Goal: Find specific page/section: Find specific page/section

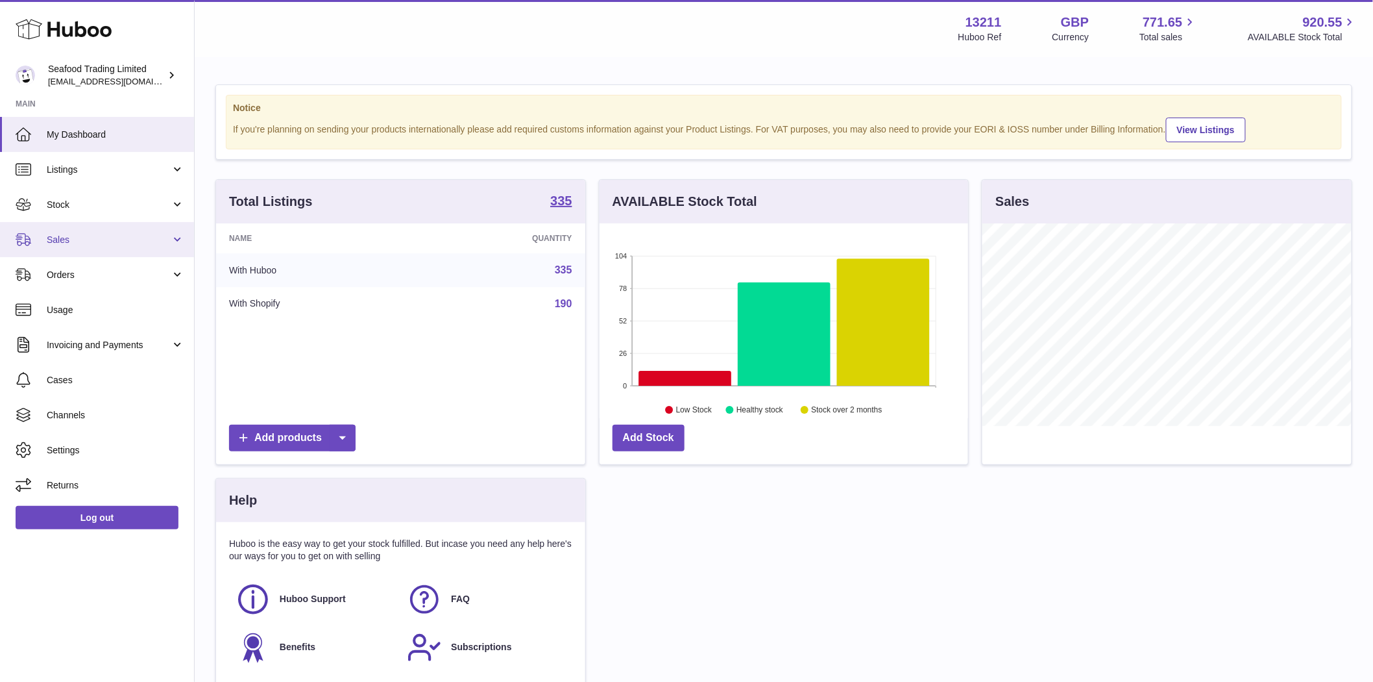
click at [52, 243] on span "Sales" at bounding box center [109, 240] width 124 height 12
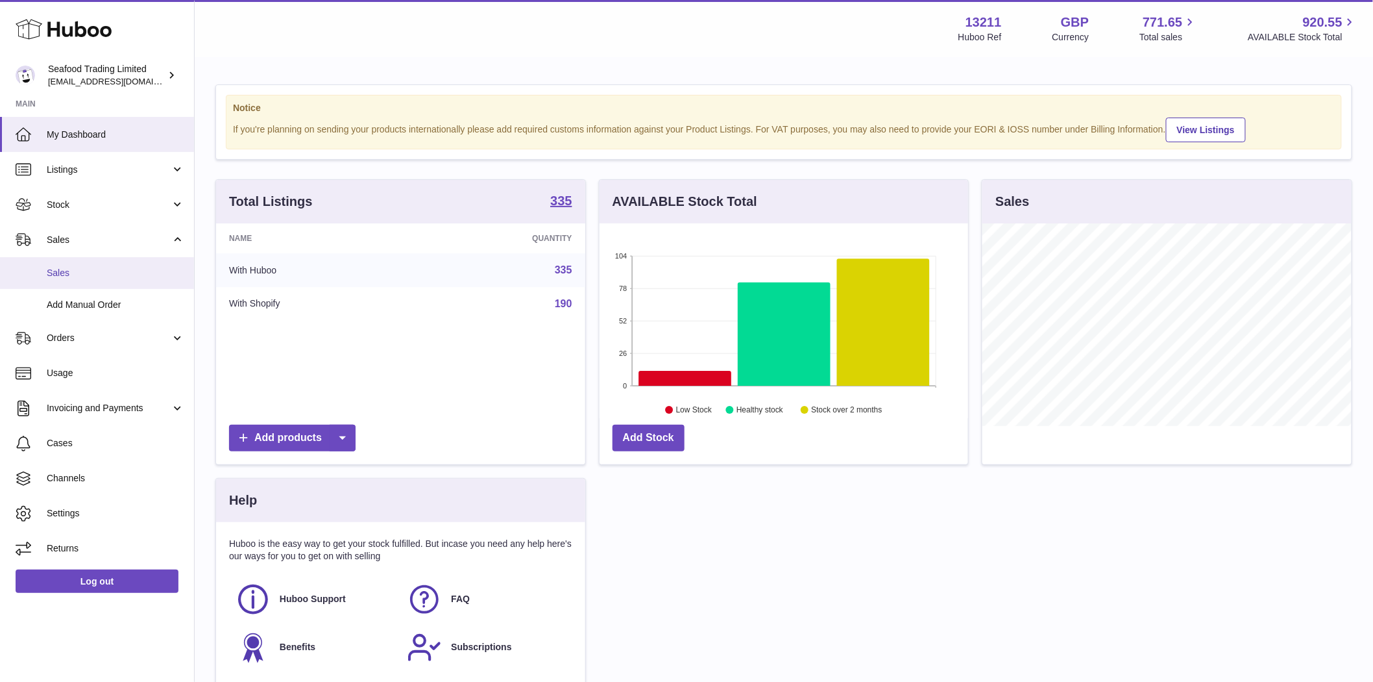
click at [58, 273] on span "Sales" at bounding box center [116, 273] width 138 height 12
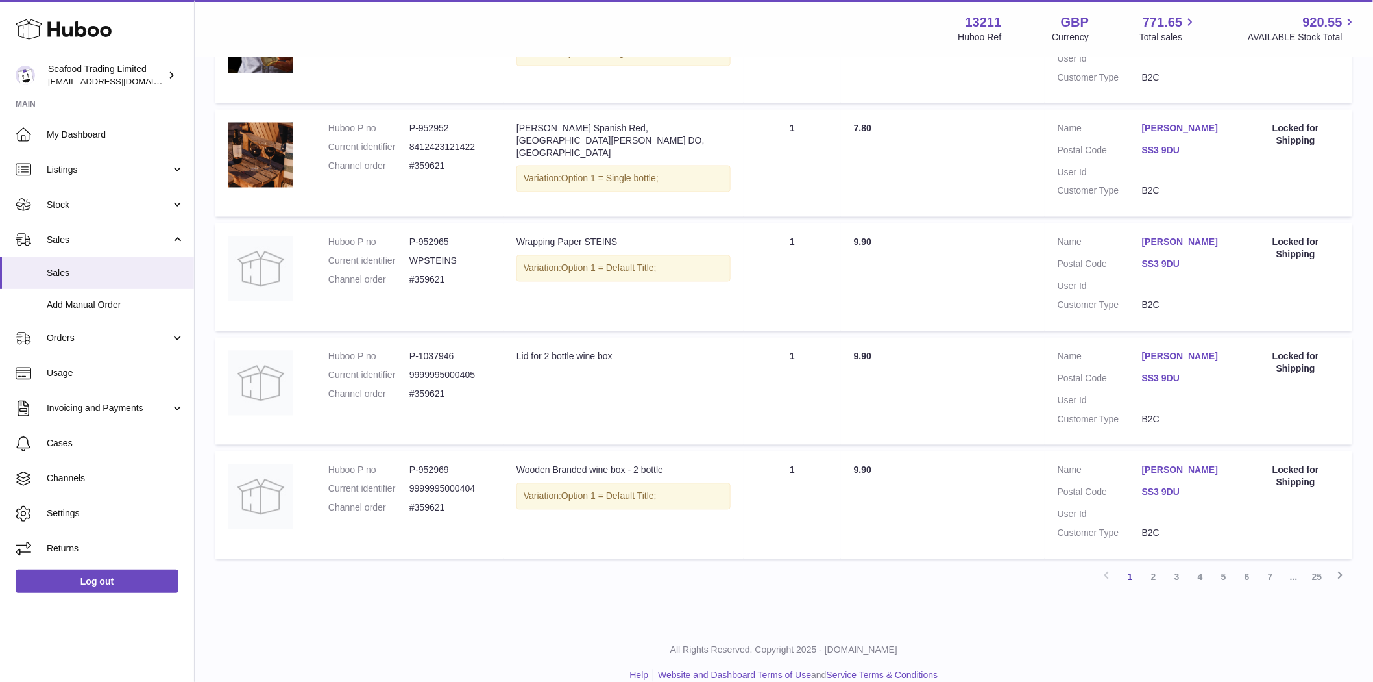
scroll to position [919, 0]
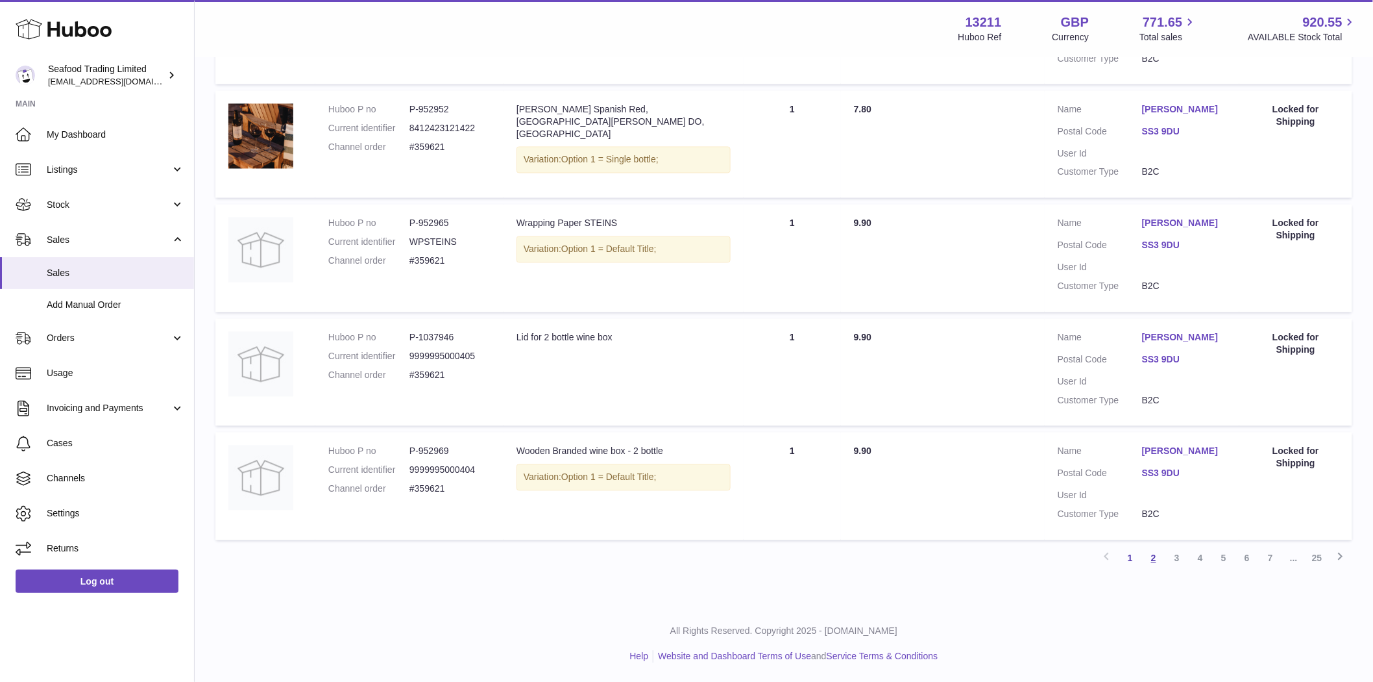
click at [1152, 560] on link "2" at bounding box center [1153, 558] width 23 height 23
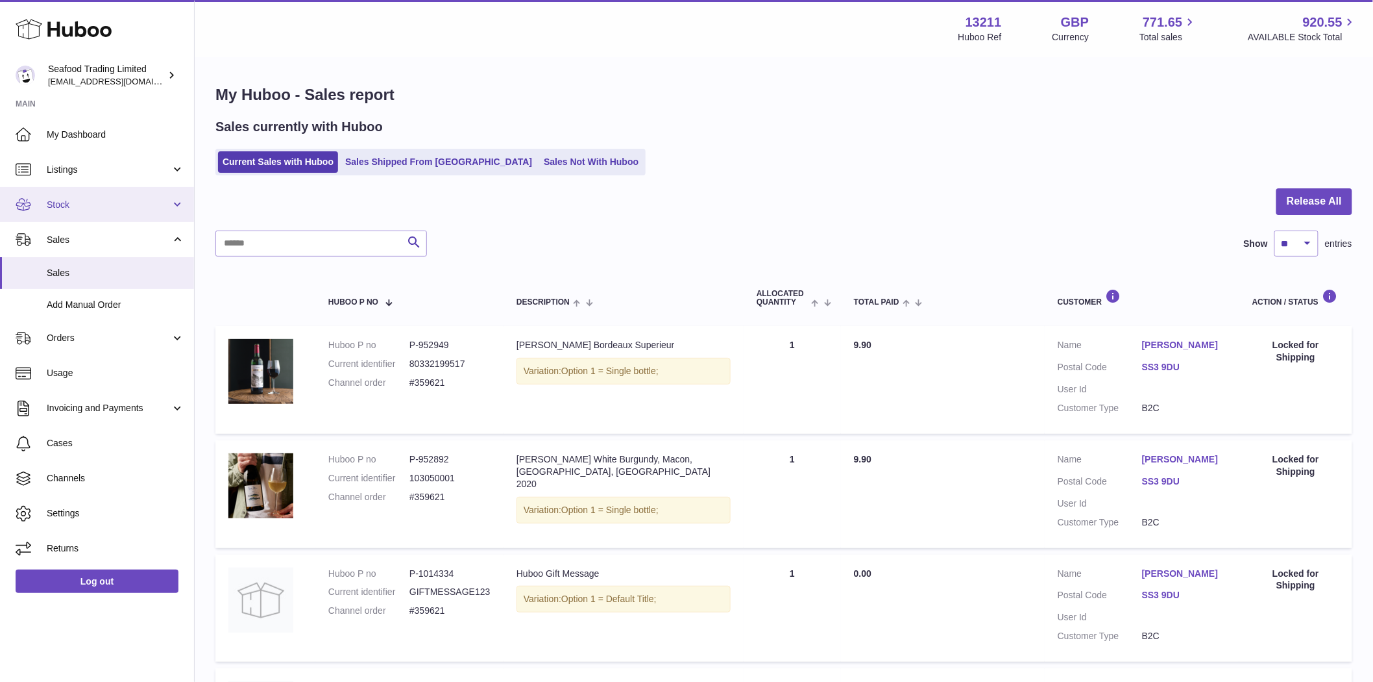
click at [51, 204] on span "Stock" at bounding box center [109, 205] width 124 height 12
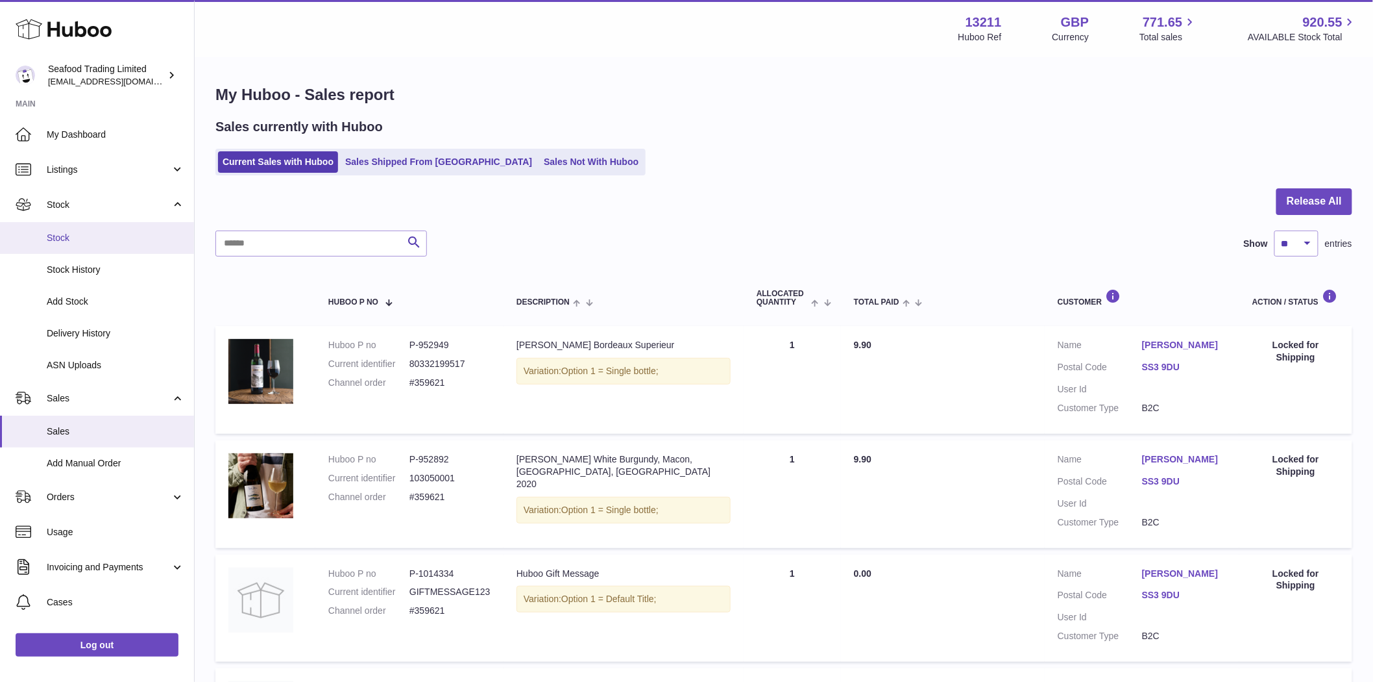
click at [61, 236] on span "Stock" at bounding box center [116, 238] width 138 height 12
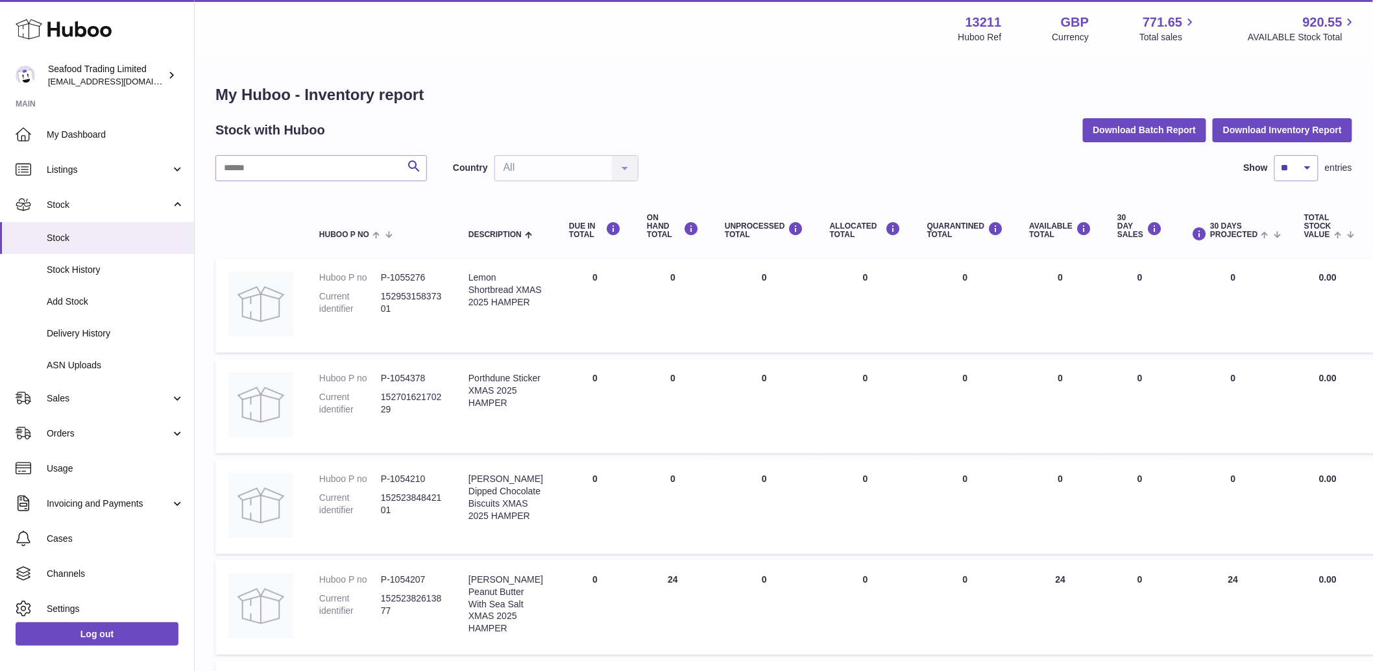
click at [280, 174] on input "text" at bounding box center [321, 168] width 212 height 26
click at [79, 166] on span "Listings" at bounding box center [109, 170] width 124 height 12
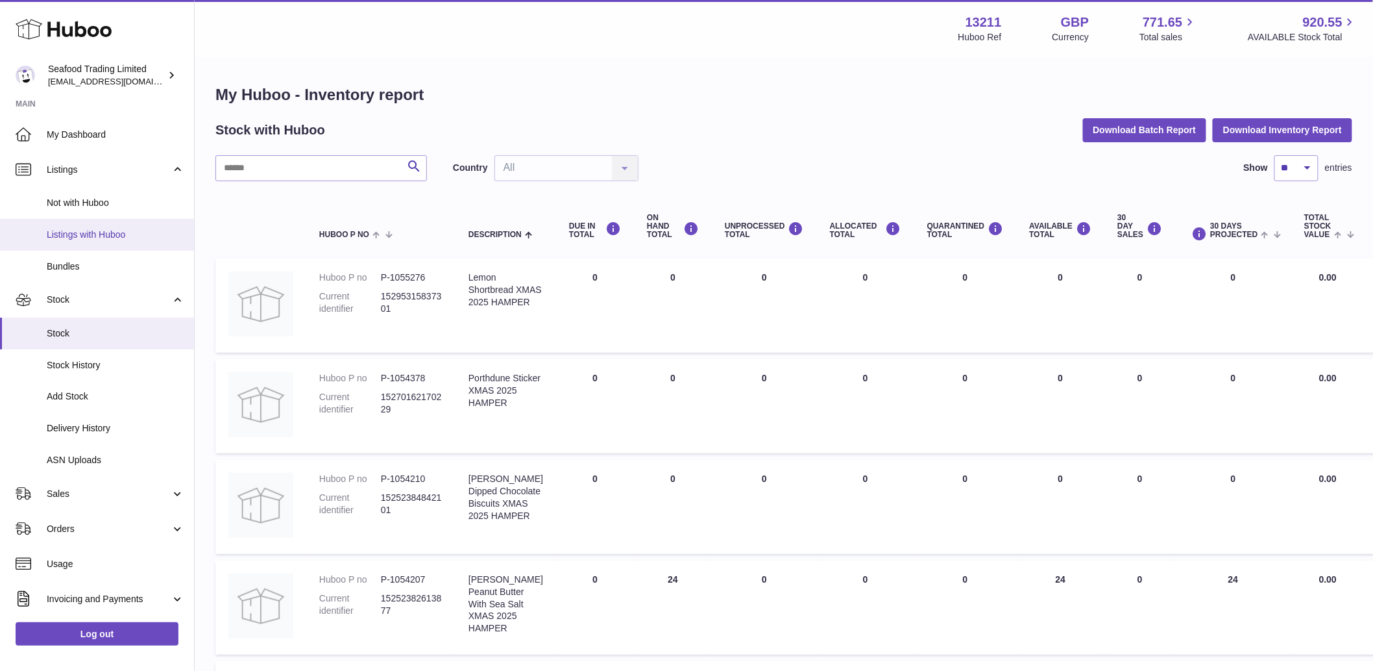
click at [86, 237] on span "Listings with Huboo" at bounding box center [116, 234] width 138 height 12
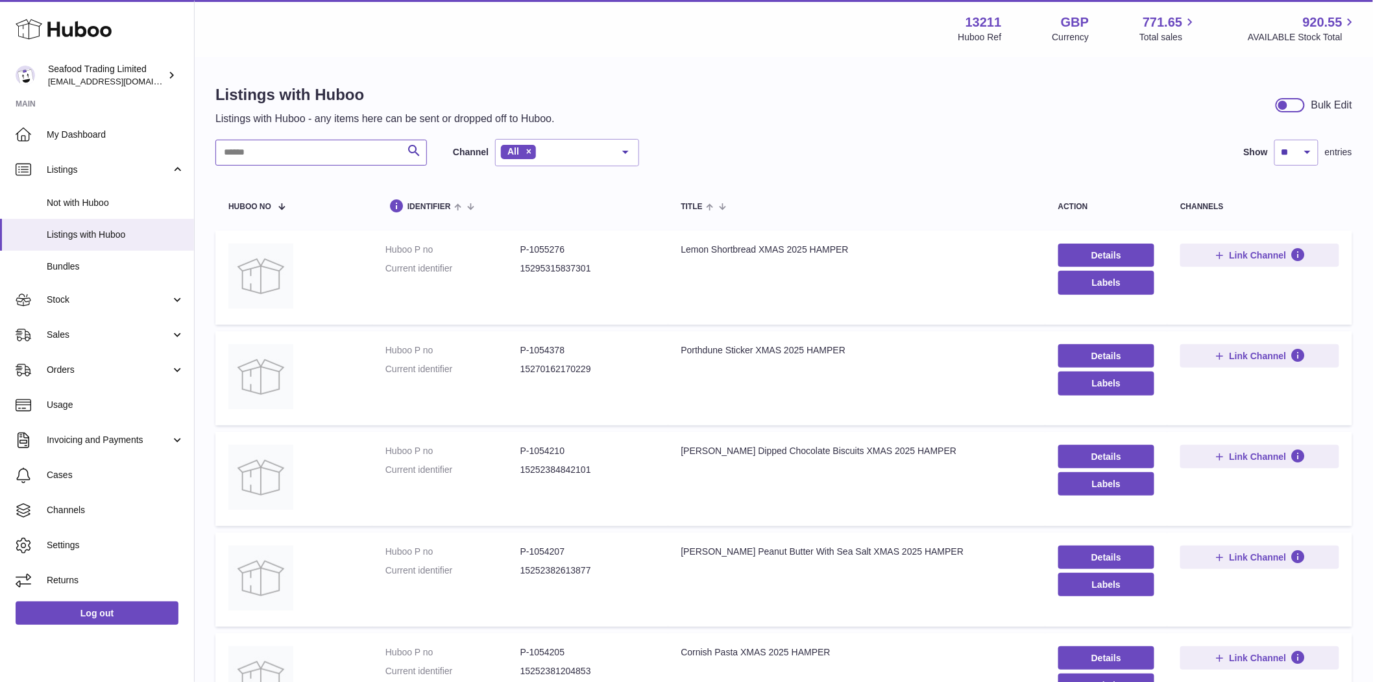
click at [264, 156] on input "text" at bounding box center [321, 153] width 212 height 26
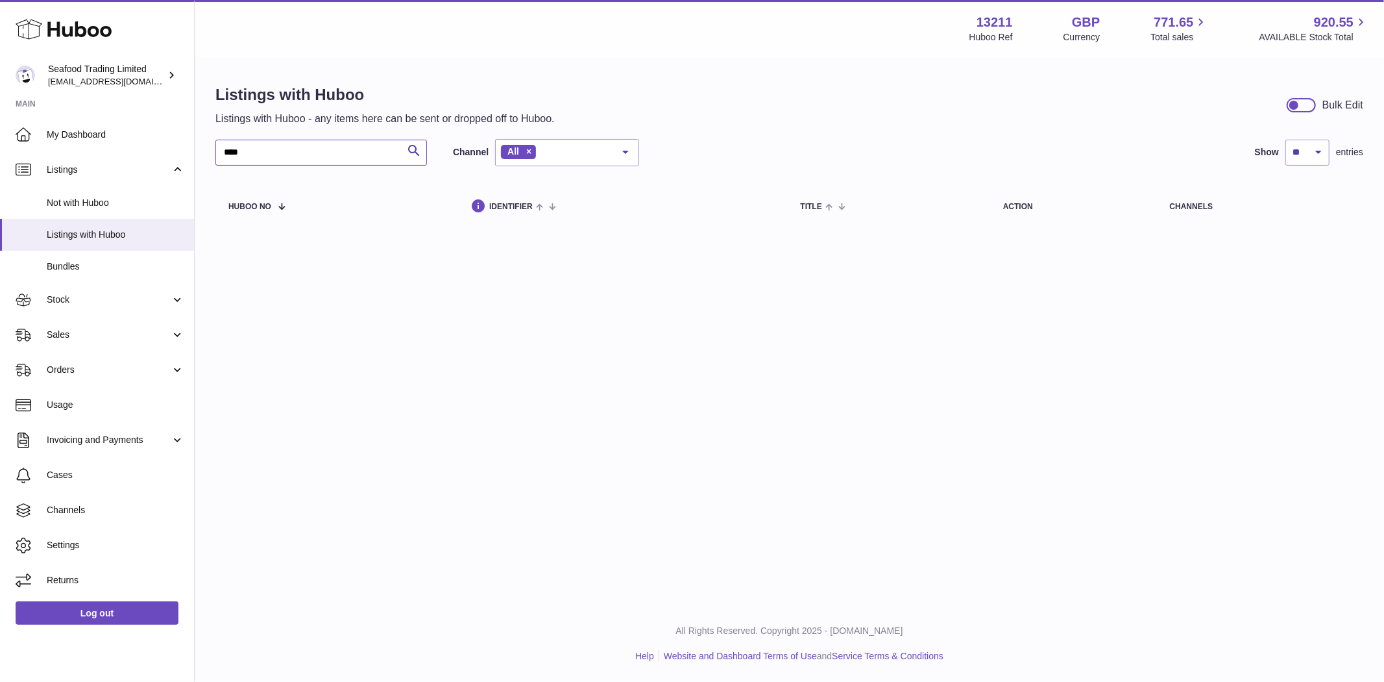
type input "****"
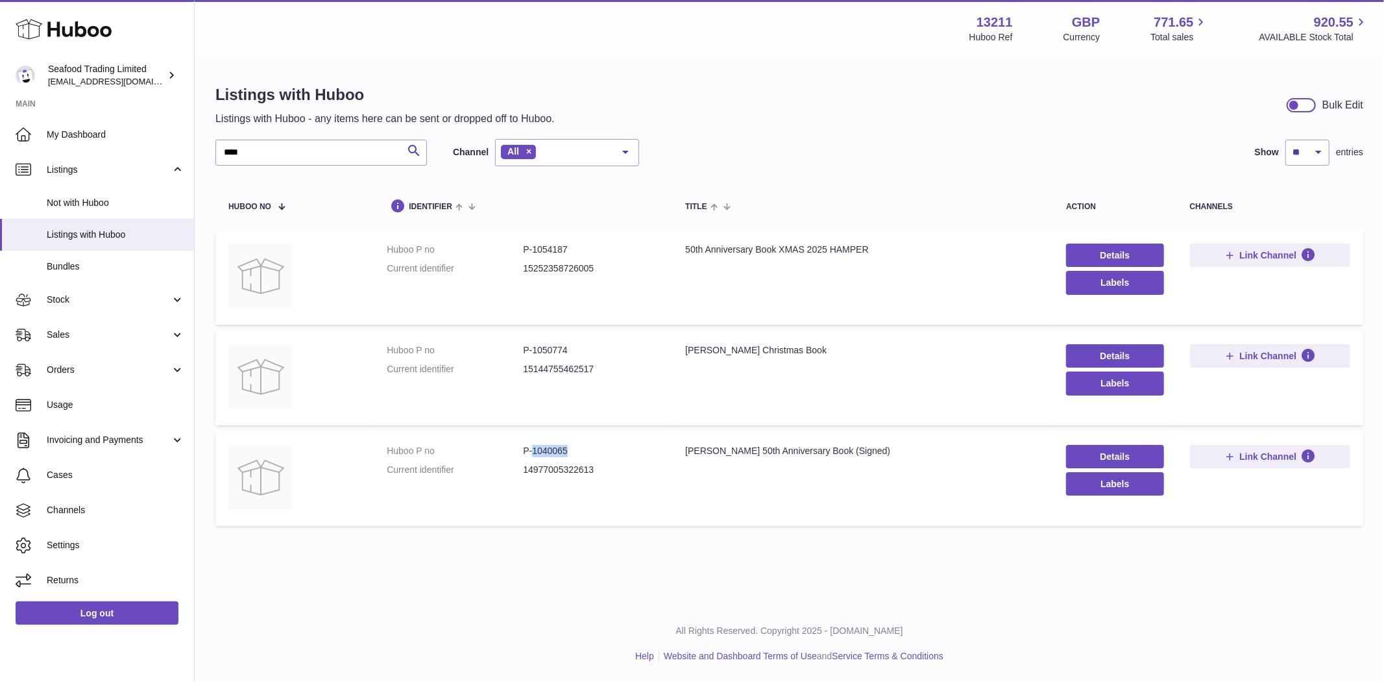
drag, startPoint x: 572, startPoint y: 450, endPoint x: 531, endPoint y: 455, distance: 41.2
click at [531, 455] on dd "P-1040065" at bounding box center [591, 451] width 136 height 12
copy dd "1040065"
drag, startPoint x: 578, startPoint y: 355, endPoint x: 532, endPoint y: 354, distance: 45.4
click at [532, 354] on dd "P-1050774" at bounding box center [591, 350] width 136 height 12
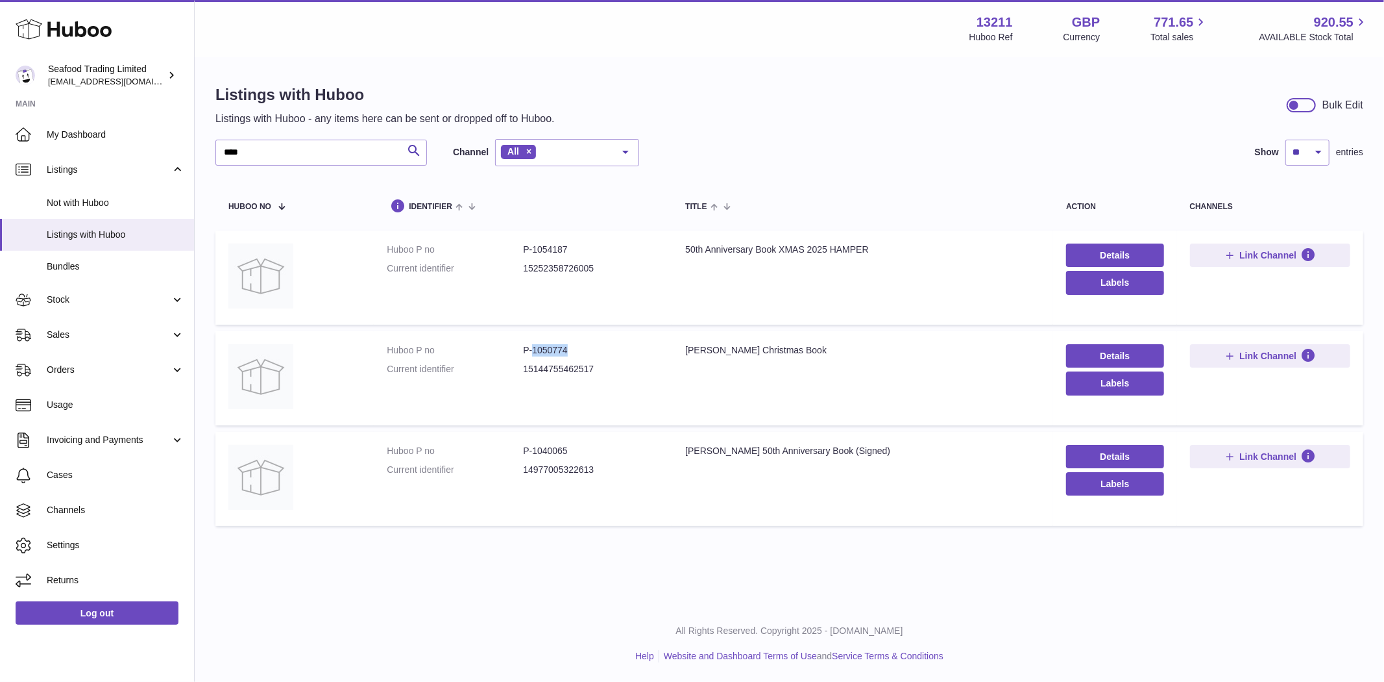
copy dd "1050774"
